Goal: Task Accomplishment & Management: Manage account settings

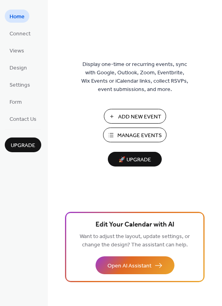
click at [133, 132] on span "Manage Events" at bounding box center [140, 135] width 44 height 8
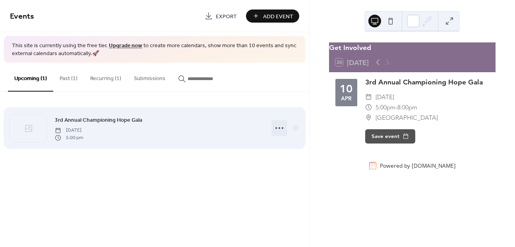
click at [280, 127] on icon at bounding box center [279, 128] width 13 height 13
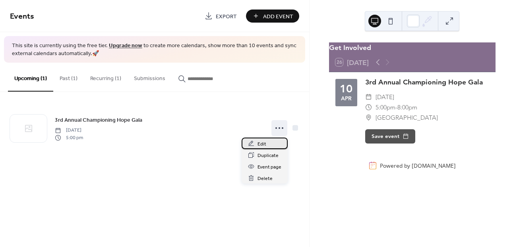
click at [262, 146] on span "Edit" at bounding box center [261, 144] width 9 height 8
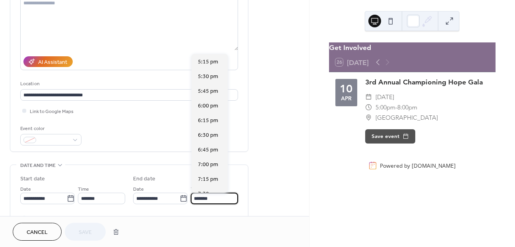
scroll to position [162, 0]
click at [218, 201] on input "*******" at bounding box center [214, 199] width 47 height 12
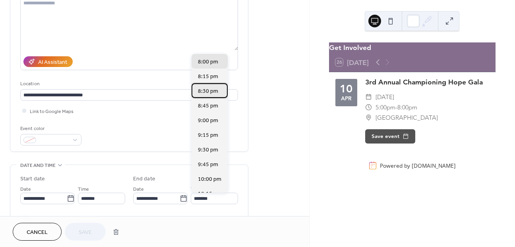
click at [204, 91] on span "8:30 pm" at bounding box center [208, 91] width 20 height 8
type input "*******"
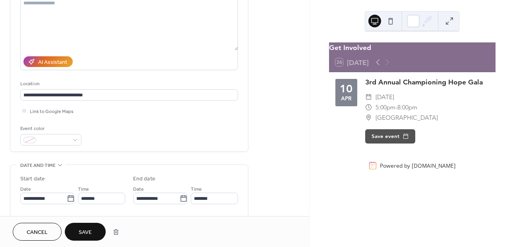
click at [88, 229] on span "Save" at bounding box center [85, 233] width 13 height 8
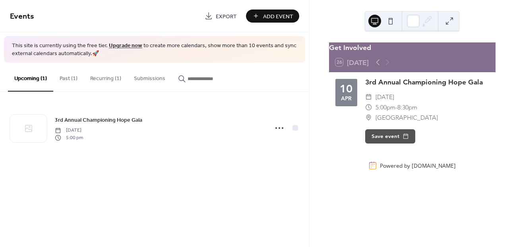
click at [106, 75] on button "Recurring (1)" at bounding box center [106, 77] width 44 height 28
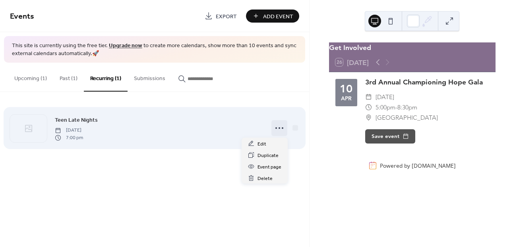
click at [276, 126] on icon at bounding box center [279, 128] width 13 height 13
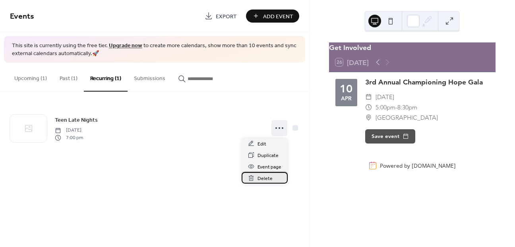
click at [264, 179] on span "Delete" at bounding box center [264, 179] width 15 height 8
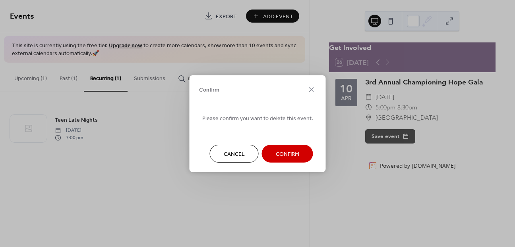
click at [292, 152] on span "Confirm" at bounding box center [287, 154] width 23 height 8
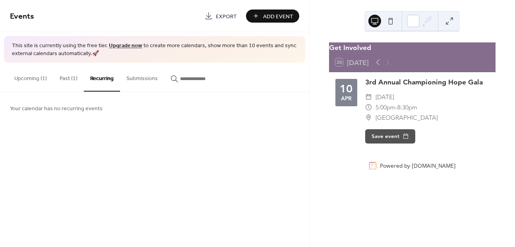
click at [24, 79] on button "Upcoming (1)" at bounding box center [30, 77] width 45 height 28
